Goal: Information Seeking & Learning: Learn about a topic

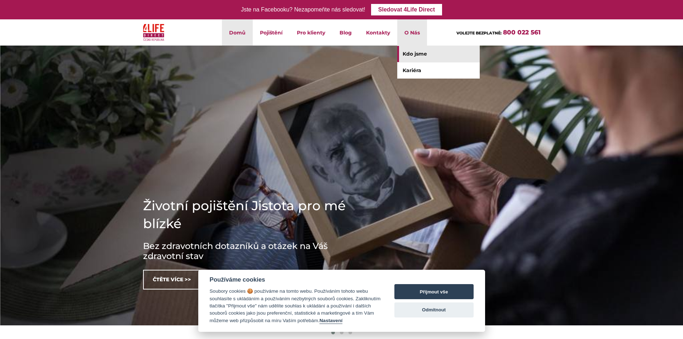
click at [413, 54] on link "Kdo jsme" at bounding box center [439, 54] width 83 height 16
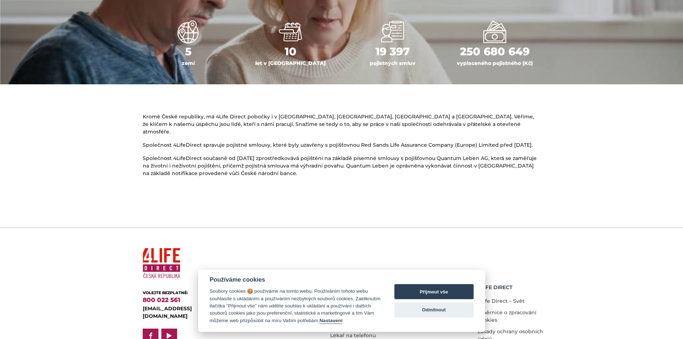
scroll to position [386, 0]
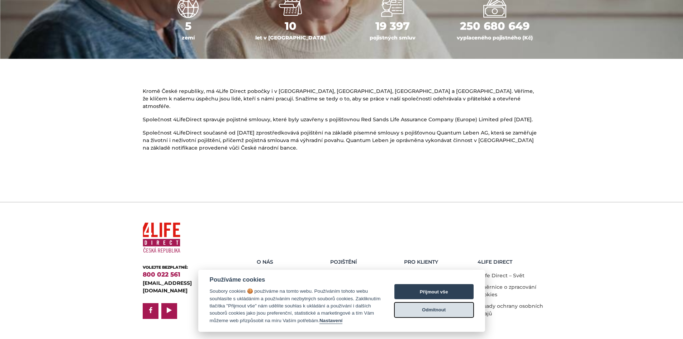
click at [434, 314] on button "Odmítnout" at bounding box center [434, 309] width 79 height 15
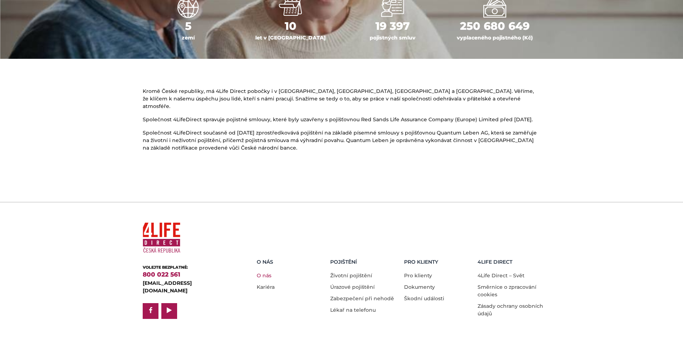
click at [267, 272] on link "O nás" at bounding box center [264, 275] width 15 height 6
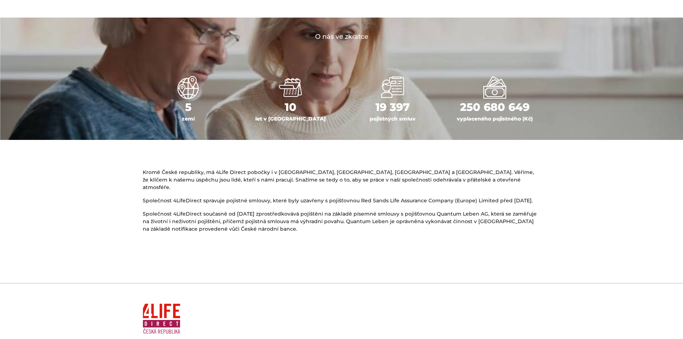
scroll to position [206, 0]
